Goal: Download file/media: Download file/media

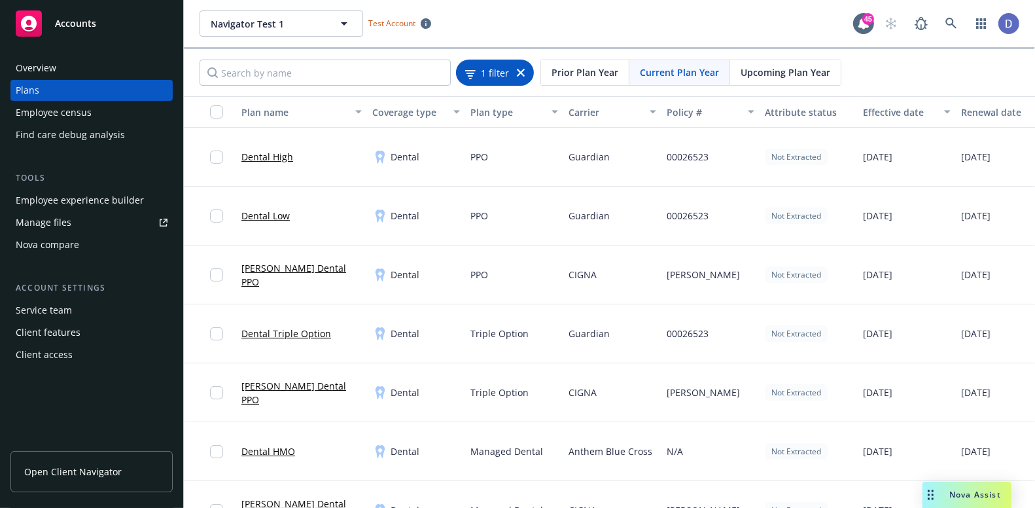
click at [500, 73] on span "1 filter" at bounding box center [495, 72] width 28 height 14
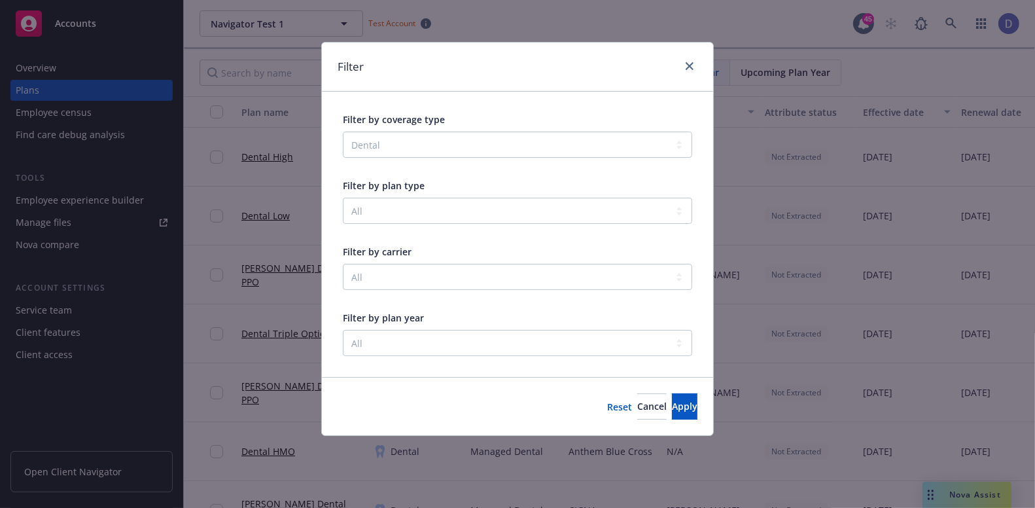
click at [607, 402] on button "Reset" at bounding box center [619, 406] width 25 height 26
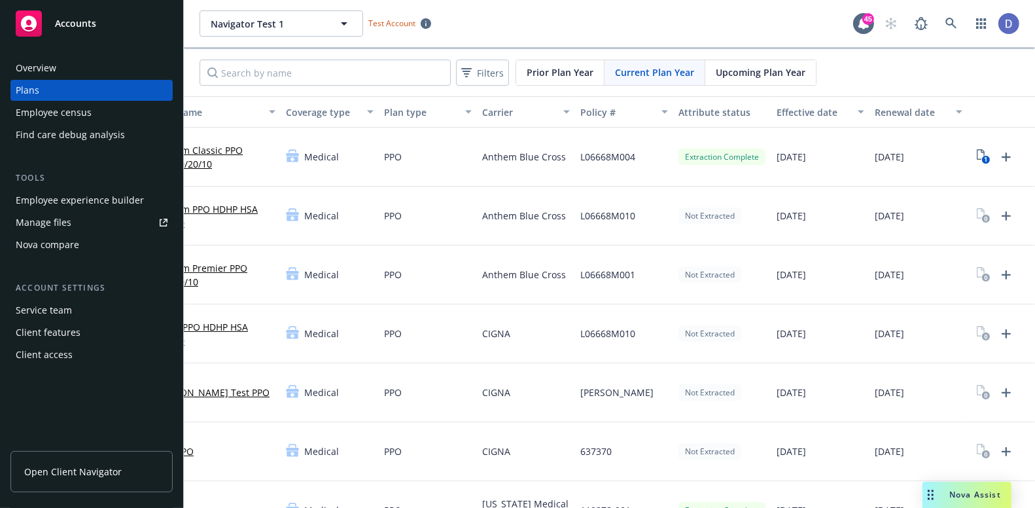
scroll to position [0, 128]
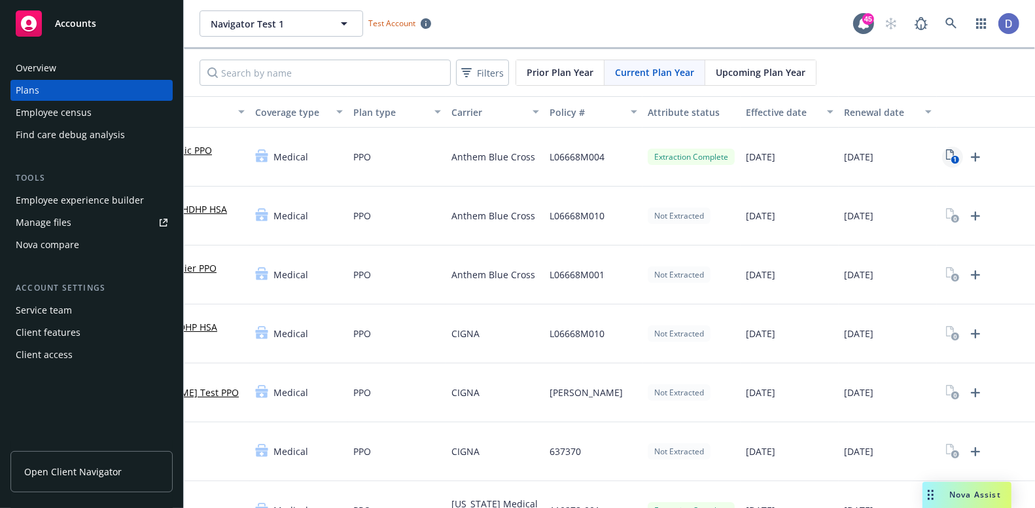
click at [946, 152] on icon "View Plan Documents" at bounding box center [950, 154] width 8 height 10
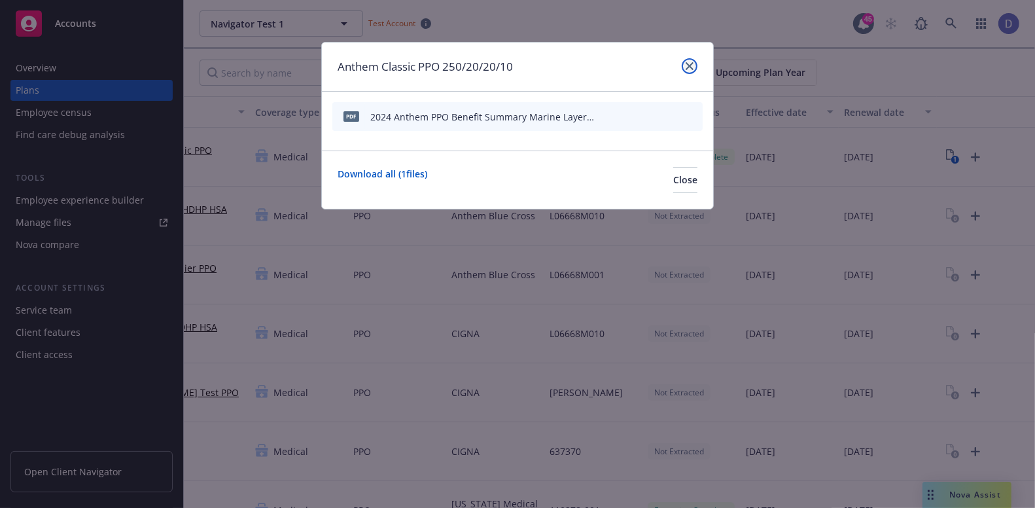
click at [691, 60] on link "close" at bounding box center [690, 66] width 16 height 16
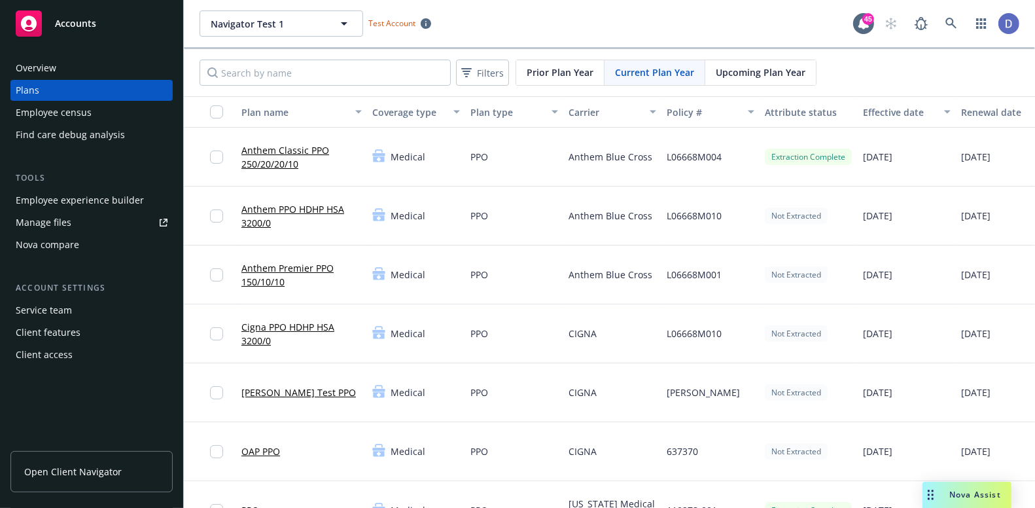
click at [300, 150] on link "Anthem Classic PPO 250/20/20/10" at bounding box center [301, 156] width 120 height 27
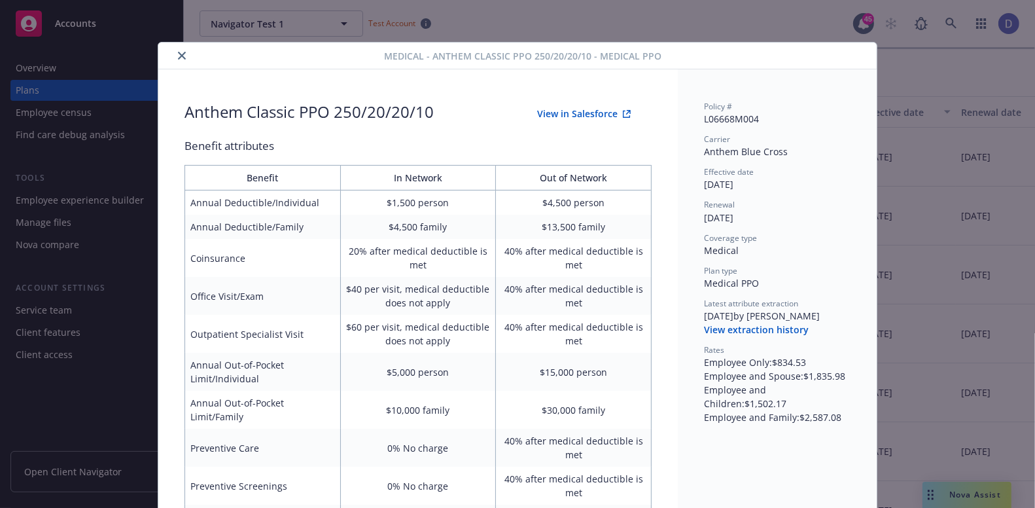
scroll to position [39, 0]
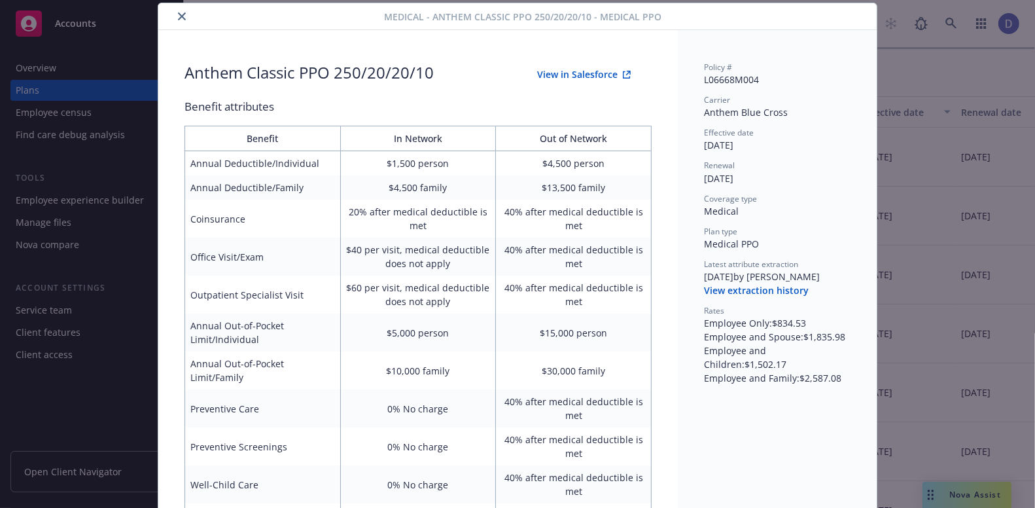
click at [779, 294] on button "View extraction history" at bounding box center [756, 290] width 105 height 13
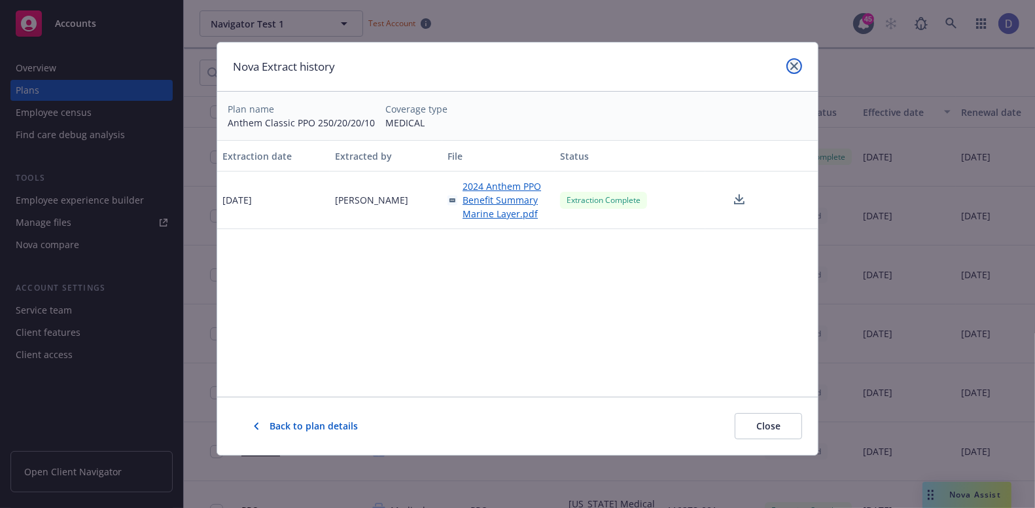
click at [788, 60] on link "close" at bounding box center [794, 66] width 16 height 16
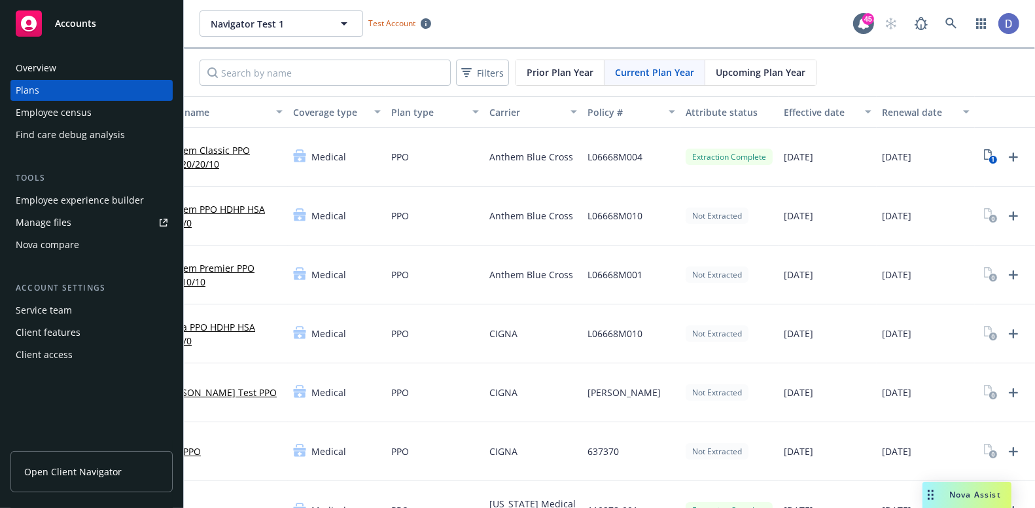
scroll to position [0, 128]
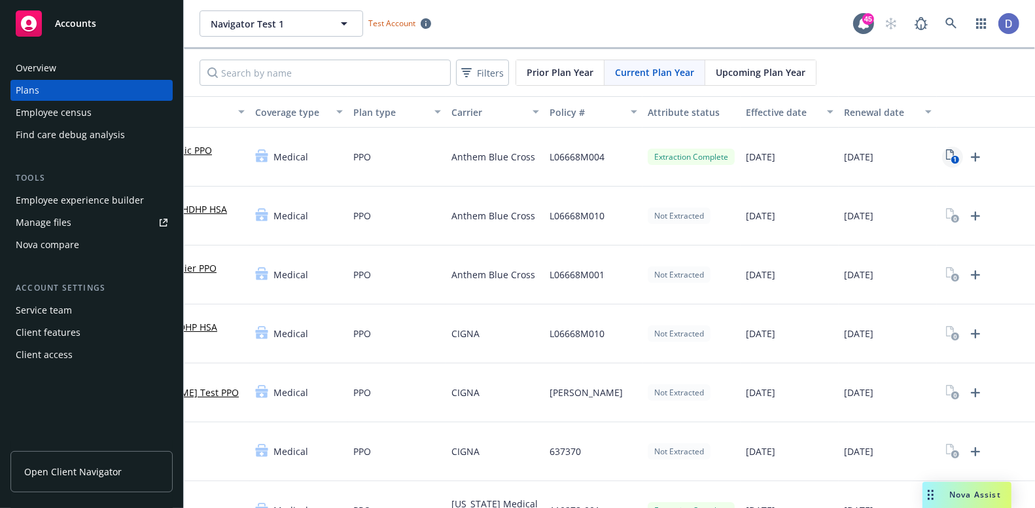
click at [946, 153] on icon "View Plan Documents" at bounding box center [950, 154] width 8 height 10
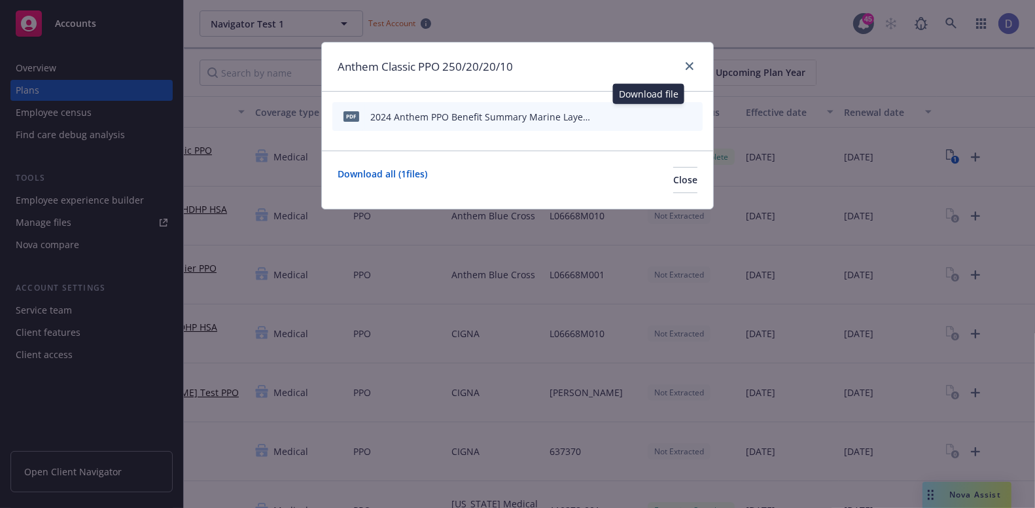
click at [651, 118] on icon "download file" at bounding box center [648, 116] width 10 height 10
